Goal: Task Accomplishment & Management: Manage account settings

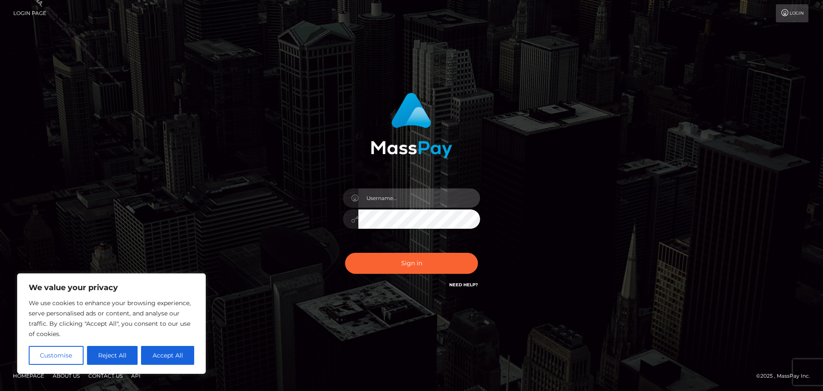
click at [393, 202] on input "text" at bounding box center [419, 197] width 122 height 19
type input "[PERSON_NAME].Silversocial"
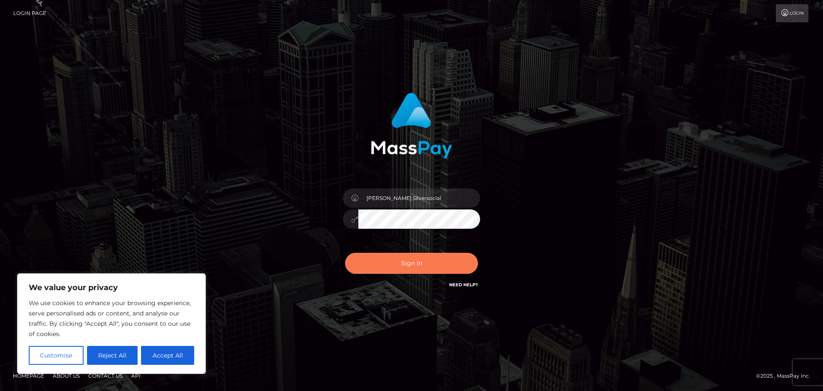
click at [438, 261] on button "Sign in" at bounding box center [411, 263] width 133 height 21
click at [605, 214] on div "[PERSON_NAME].Silversocial Sign in" at bounding box center [411, 195] width 489 height 218
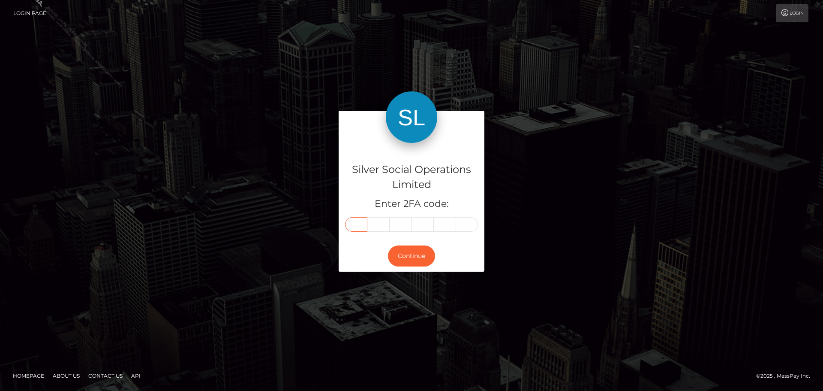
click at [358, 225] on input "text" at bounding box center [356, 224] width 22 height 15
type input "1"
type input "7"
type input "3"
type input "6"
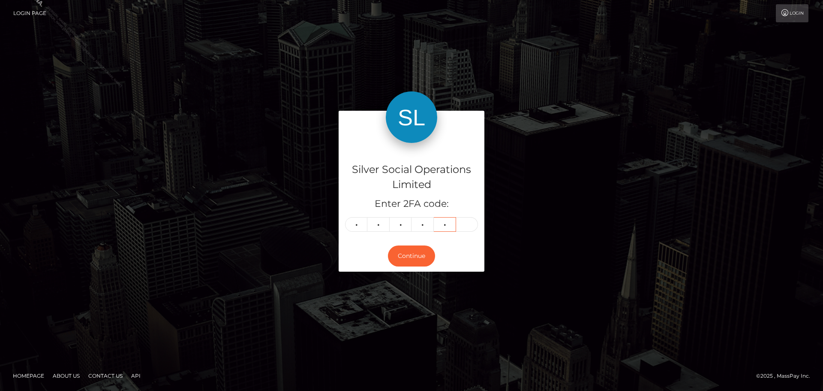
type input "6"
